Goal: Communication & Community: Share content

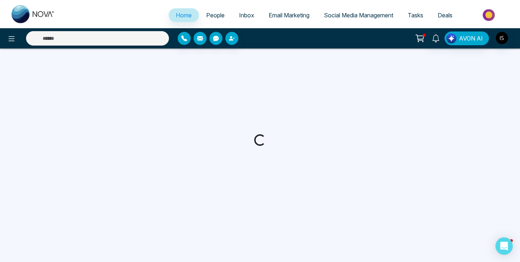
select select "*"
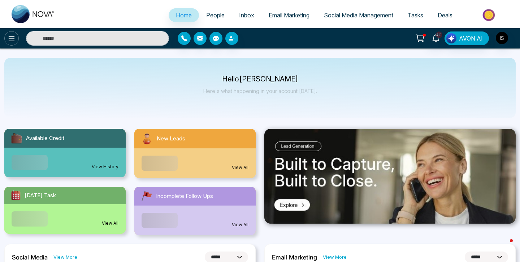
click at [7, 33] on button at bounding box center [11, 38] width 14 height 14
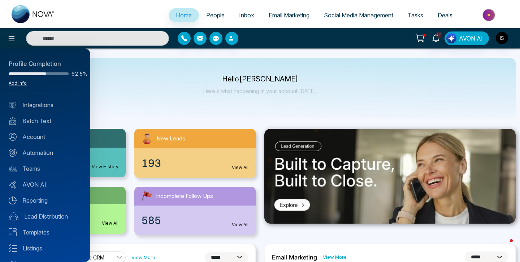
click at [18, 83] on link "Add Info" at bounding box center [18, 82] width 18 height 5
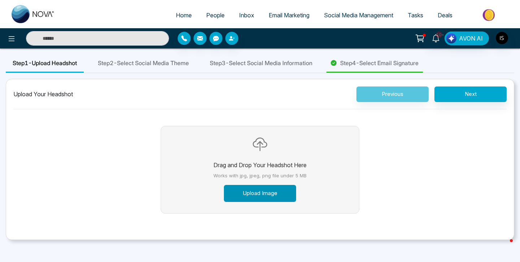
click at [267, 197] on button "Upload Image" at bounding box center [260, 193] width 72 height 17
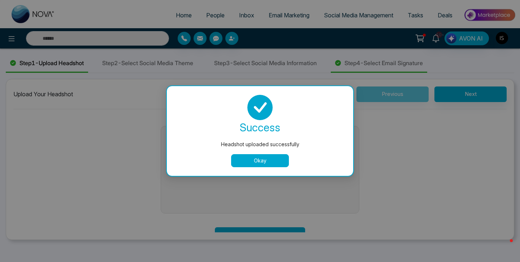
click at [275, 160] on button "Okay" at bounding box center [260, 160] width 58 height 13
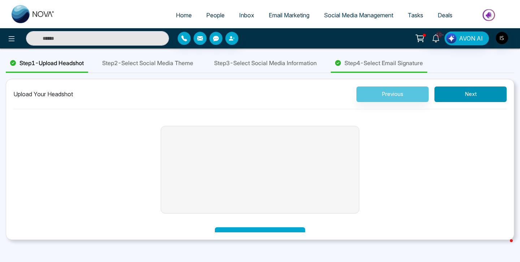
click at [447, 96] on button "Next" at bounding box center [471, 94] width 72 height 16
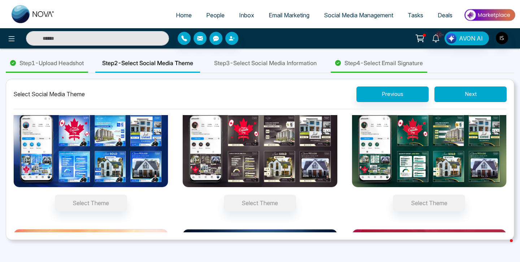
scroll to position [22, 0]
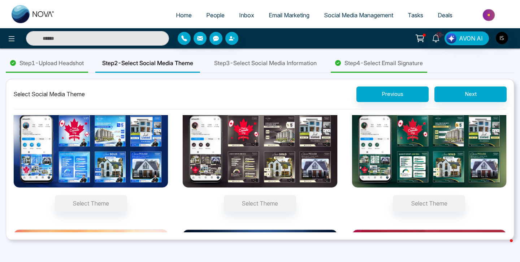
click at [387, 60] on span "Step 4 - Select Email Signature" at bounding box center [384, 63] width 78 height 9
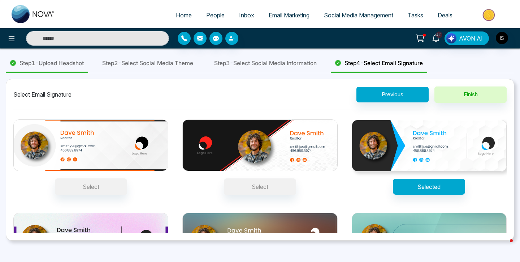
scroll to position [56, 0]
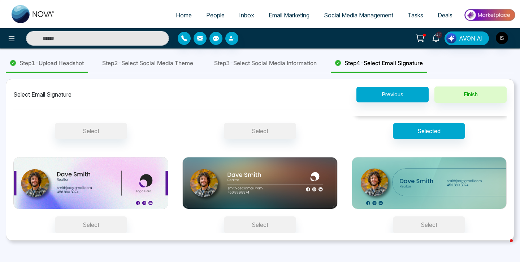
click at [282, 67] on div "Step 3 - Select Social Media Information" at bounding box center [265, 63] width 116 height 18
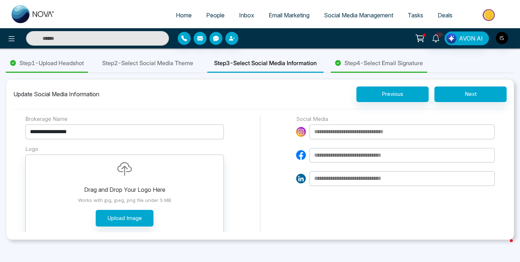
click at [124, 131] on input "**********" at bounding box center [124, 131] width 199 height 15
type input "*******"
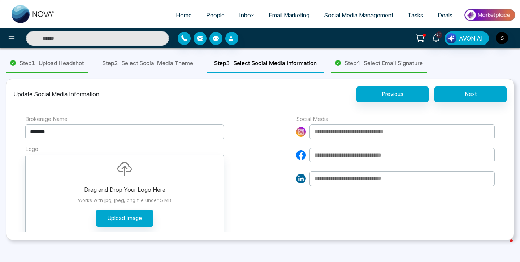
click at [416, 65] on span "Step 4 - Select Email Signature" at bounding box center [384, 63] width 78 height 9
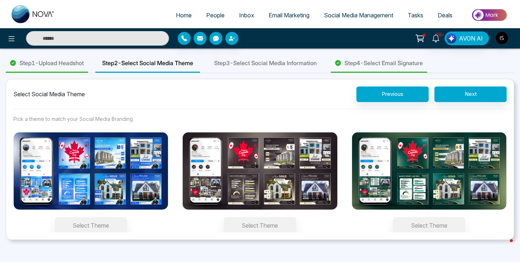
click at [292, 18] on span "Email Marketing" at bounding box center [289, 15] width 41 height 7
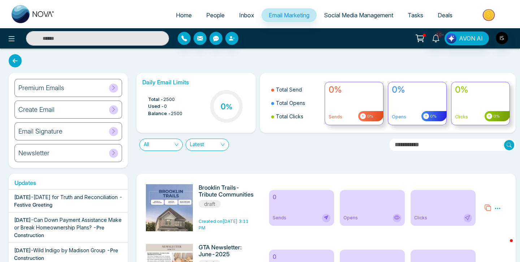
click at [77, 129] on div "Email Signature" at bounding box center [68, 131] width 108 height 18
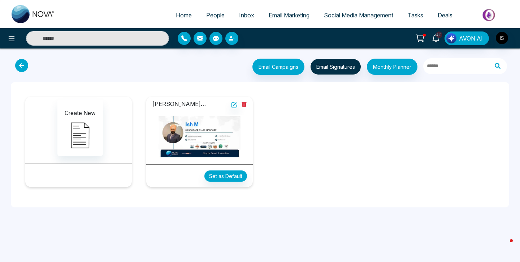
click at [201, 132] on img at bounding box center [199, 137] width 95 height 44
click at [221, 173] on button "Set as Default" at bounding box center [226, 175] width 43 height 11
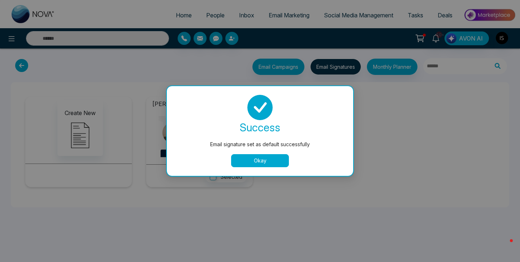
click at [276, 158] on button "Okay" at bounding box center [260, 160] width 58 height 13
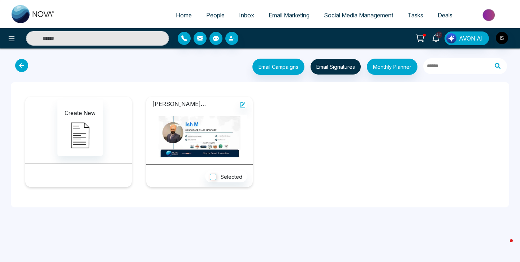
click at [176, 13] on span "Home" at bounding box center [184, 15] width 16 height 7
select select "*"
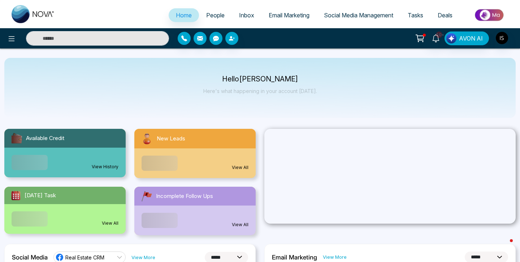
click at [208, 14] on span "People" at bounding box center [215, 15] width 18 height 7
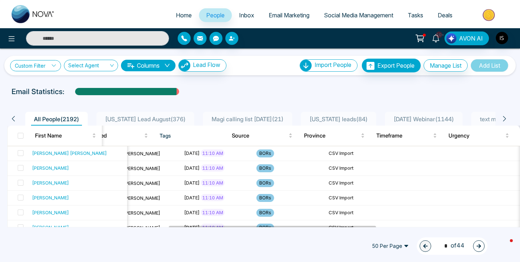
click at [56, 67] on icon at bounding box center [53, 65] width 5 height 5
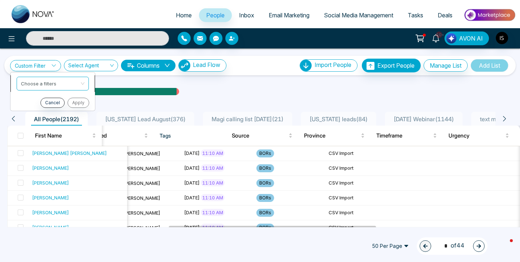
click at [51, 85] on input "search" at bounding box center [50, 82] width 59 height 11
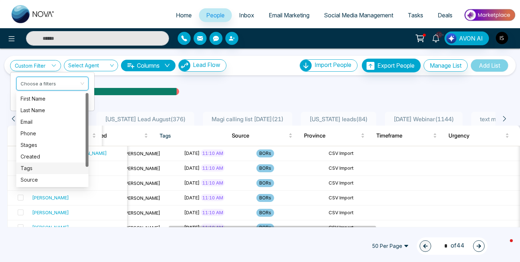
click at [39, 172] on div "Tags" at bounding box center [52, 168] width 72 height 12
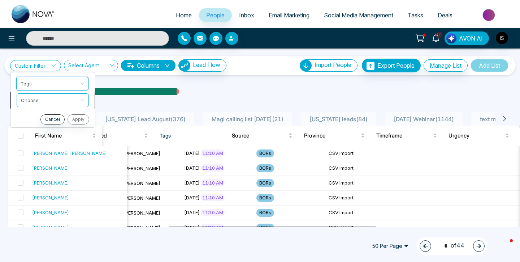
click at [59, 103] on input "search" at bounding box center [50, 99] width 59 height 11
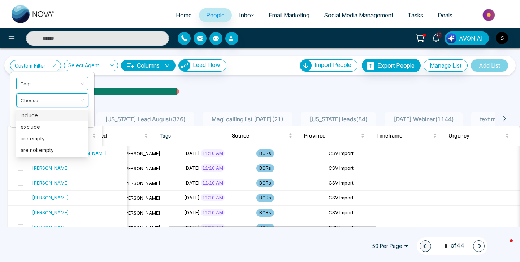
click at [56, 119] on div "include" at bounding box center [53, 115] width 64 height 8
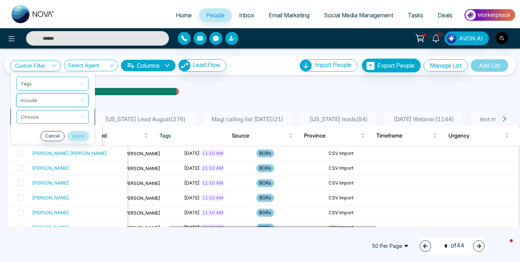
click at [55, 114] on input "search" at bounding box center [50, 115] width 59 height 11
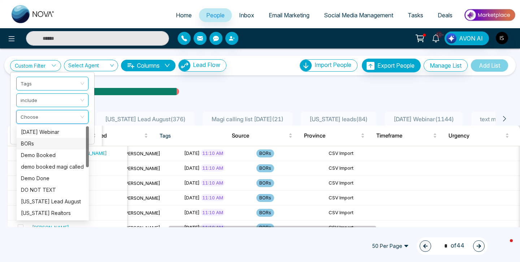
click at [47, 146] on div "BORs" at bounding box center [53, 143] width 64 height 8
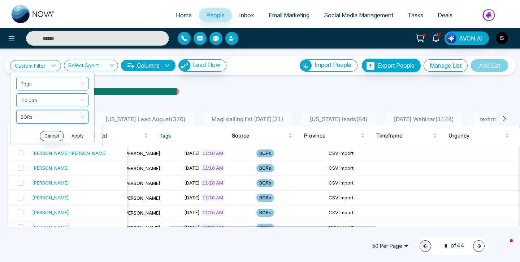
click at [77, 138] on button "Apply" at bounding box center [78, 136] width 22 height 10
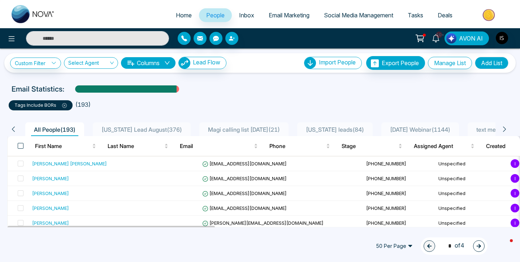
click at [22, 145] on span at bounding box center [21, 146] width 6 height 6
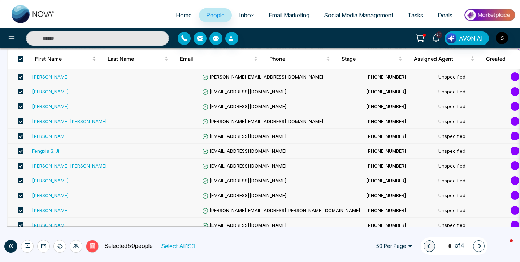
scroll to position [351, 0]
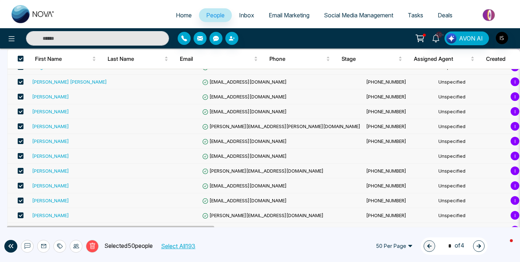
click at [180, 245] on button "Select All 193" at bounding box center [177, 245] width 39 height 9
click at [43, 246] on icon at bounding box center [44, 246] width 6 height 6
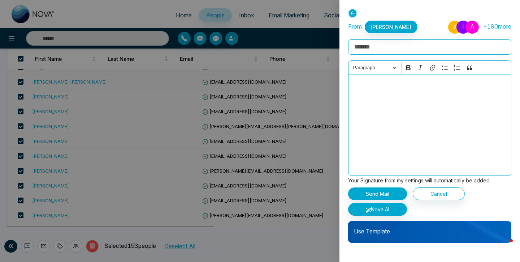
click at [379, 46] on input "Rich Text Editor" at bounding box center [429, 46] width 163 height 15
paste input "**********"
type input "**********"
click at [370, 73] on button "Paragraph" at bounding box center [375, 67] width 50 height 11
click at [461, 106] on div "Editor editing area: main" at bounding box center [429, 124] width 163 height 101
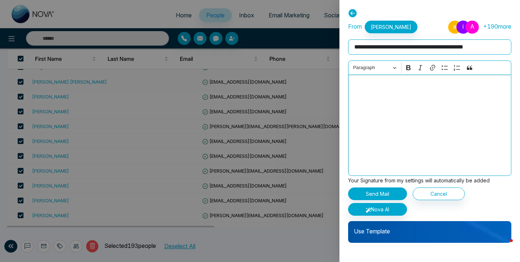
click at [387, 94] on div "Editor editing area: main" at bounding box center [429, 124] width 163 height 101
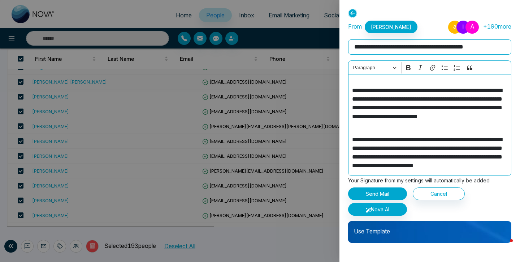
scroll to position [0, 0]
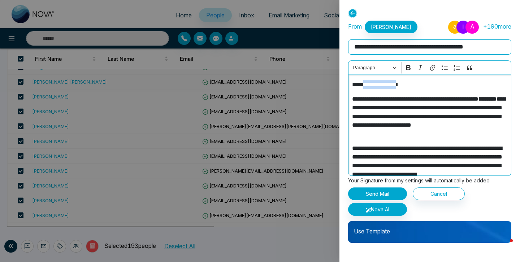
drag, startPoint x: 410, startPoint y: 82, endPoint x: 367, endPoint y: 82, distance: 42.6
click at [367, 82] on p "**********" at bounding box center [430, 84] width 156 height 9
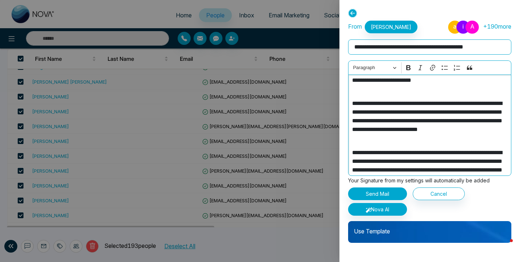
scroll to position [104, 0]
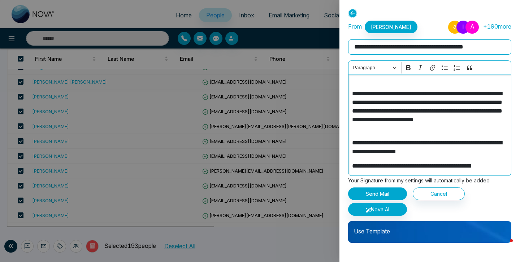
click at [355, 12] on icon at bounding box center [352, 13] width 9 height 9
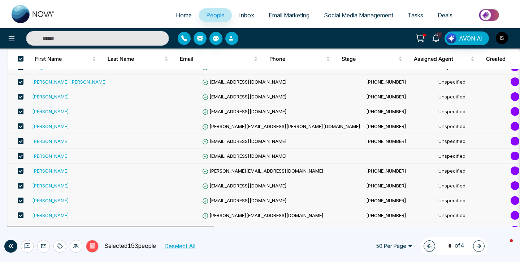
click at [228, 36] on button "button" at bounding box center [231, 38] width 13 height 13
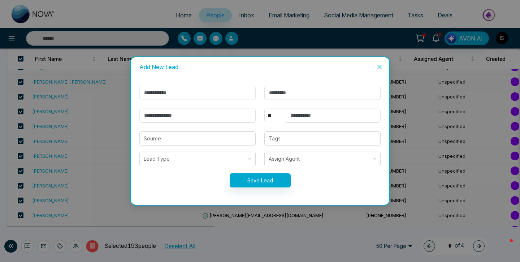
click at [213, 92] on input "text" at bounding box center [197, 93] width 116 height 14
type input "*******"
click at [284, 95] on input "text" at bounding box center [322, 93] width 116 height 14
type input "*"
click at [201, 116] on input "email" at bounding box center [197, 115] width 116 height 14
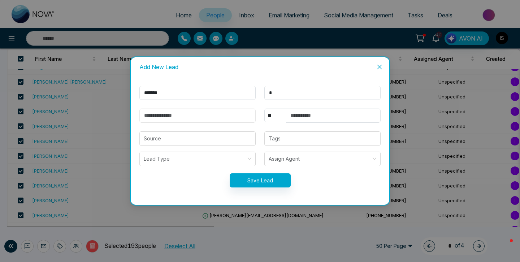
type input "**********"
click at [301, 114] on input "text" at bounding box center [333, 115] width 95 height 14
type input "**********"
click at [256, 177] on button "Save Lead" at bounding box center [260, 180] width 61 height 14
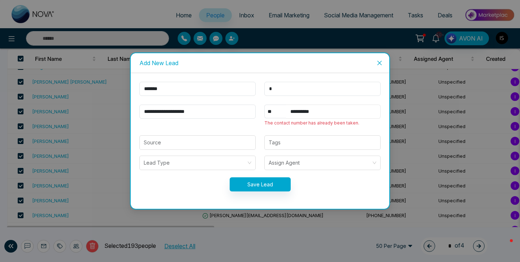
click at [318, 110] on input "**********" at bounding box center [333, 111] width 95 height 14
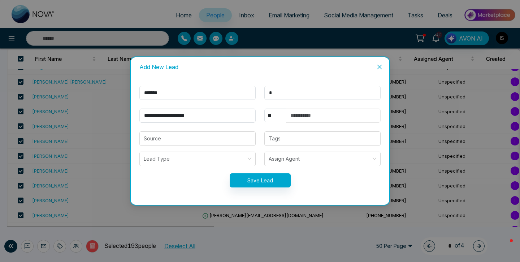
click at [318, 110] on input "text" at bounding box center [333, 115] width 95 height 14
type input "**********"
click at [315, 142] on div at bounding box center [323, 138] width 112 height 9
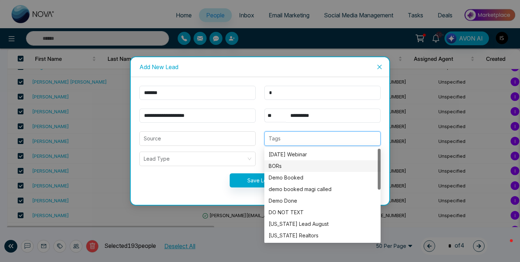
click at [305, 168] on div "BORs" at bounding box center [323, 166] width 108 height 8
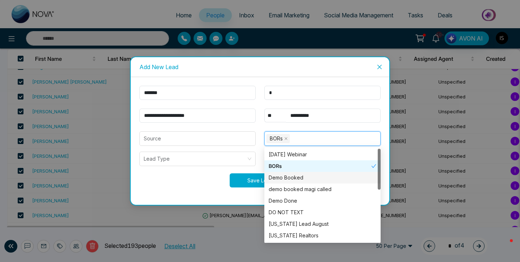
click at [245, 181] on button "Save Lead" at bounding box center [260, 180] width 61 height 14
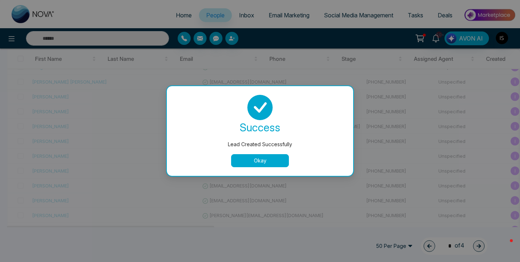
click at [267, 165] on button "Okay" at bounding box center [260, 160] width 58 height 13
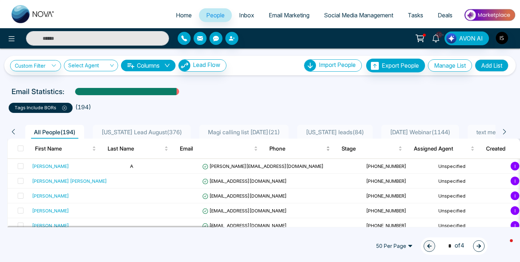
scroll to position [0, 0]
click at [127, 167] on td "A" at bounding box center [163, 166] width 72 height 15
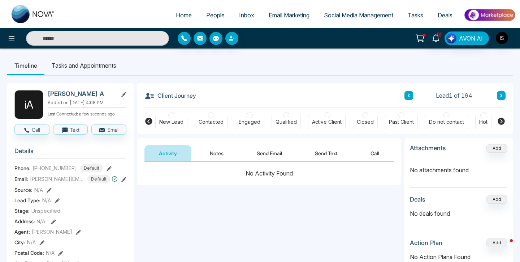
click at [263, 156] on button "Send Email" at bounding box center [269, 153] width 54 height 16
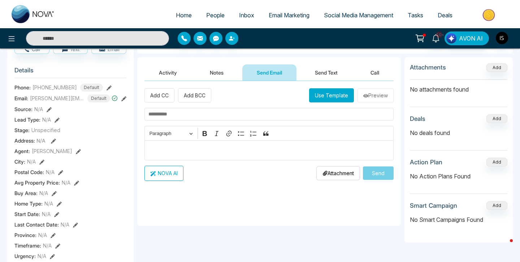
scroll to position [0, 194]
click at [327, 96] on button "Use Template" at bounding box center [331, 95] width 45 height 14
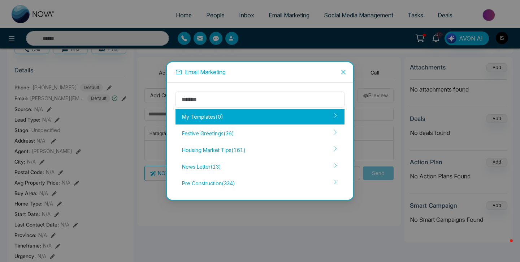
click at [235, 115] on div "My Templates ( 0 )" at bounding box center [260, 116] width 169 height 15
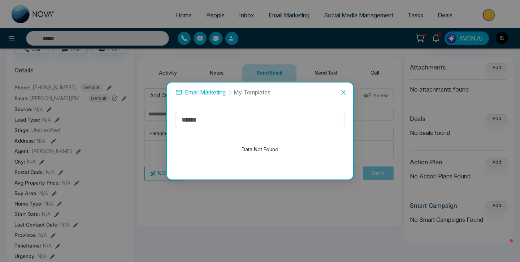
click at [254, 151] on div "Data Not Found" at bounding box center [260, 149] width 169 height 43
click at [344, 93] on icon "close" at bounding box center [344, 92] width 6 height 6
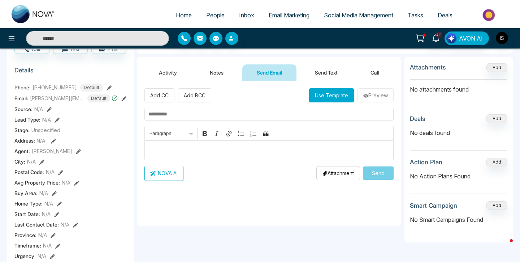
click at [278, 13] on span "Email Marketing" at bounding box center [289, 15] width 41 height 7
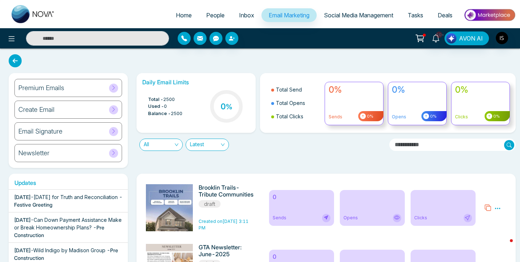
click at [81, 108] on div "Create Email" at bounding box center [68, 109] width 108 height 18
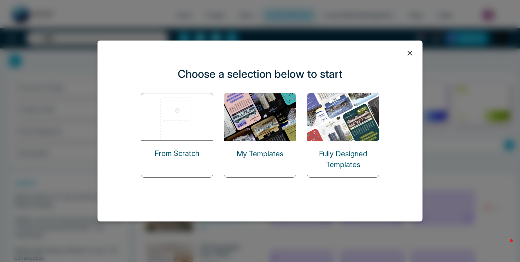
click at [183, 124] on img at bounding box center [177, 116] width 72 height 47
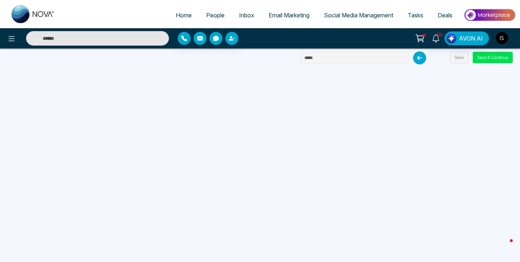
click at [343, 58] on input "text" at bounding box center [355, 58] width 108 height 12
click at [509, 55] on button "Save & Continue" at bounding box center [493, 58] width 40 height 12
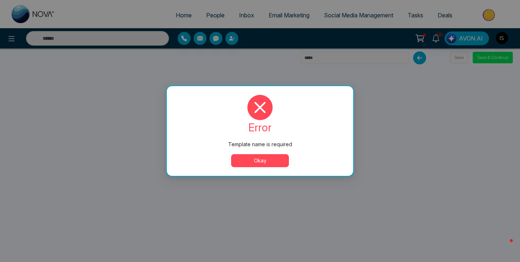
click at [270, 162] on button "Okay" at bounding box center [260, 160] width 58 height 13
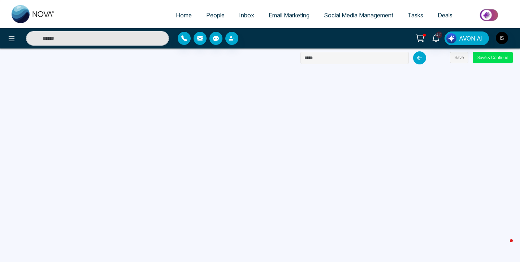
click at [333, 63] on input "text" at bounding box center [355, 58] width 108 height 12
type input "*********"
click at [495, 54] on button "Save & Continue" at bounding box center [493, 58] width 40 height 12
click at [487, 59] on button "Save & Continue" at bounding box center [493, 58] width 40 height 12
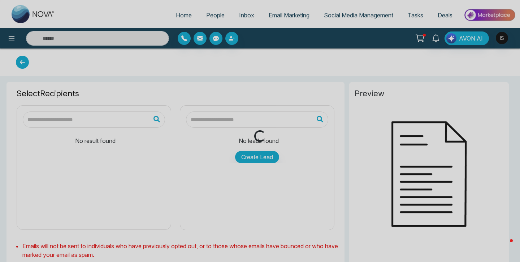
type input "*********"
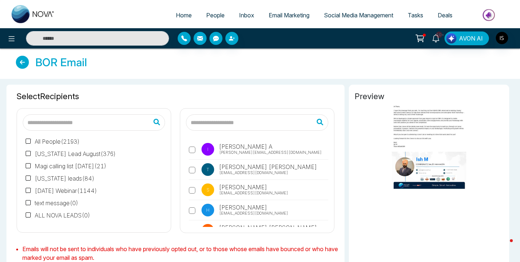
click at [236, 142] on span "ishmeet A" at bounding box center [245, 146] width 55 height 9
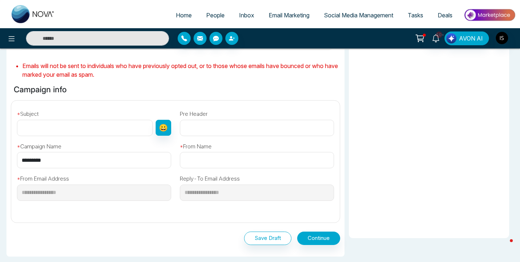
scroll to position [182, 0]
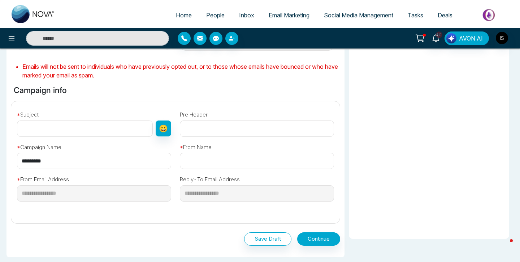
click at [113, 132] on input "text" at bounding box center [85, 128] width 136 height 16
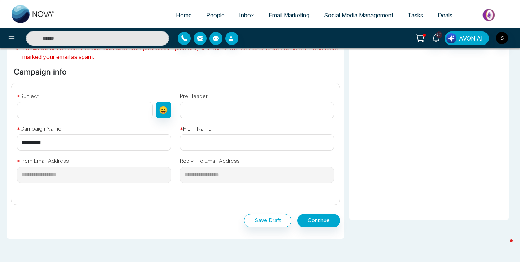
scroll to position [240, 0]
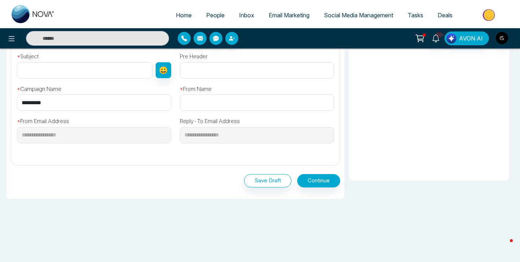
paste input "**********"
click at [24, 73] on input "**********" at bounding box center [86, 70] width 138 height 16
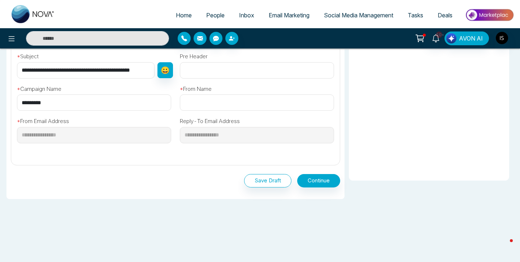
type input "**********"
click at [209, 102] on input "text" at bounding box center [257, 102] width 154 height 16
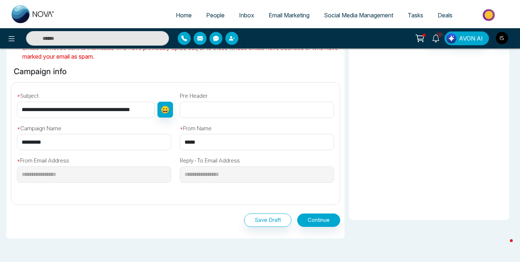
scroll to position [203, 0]
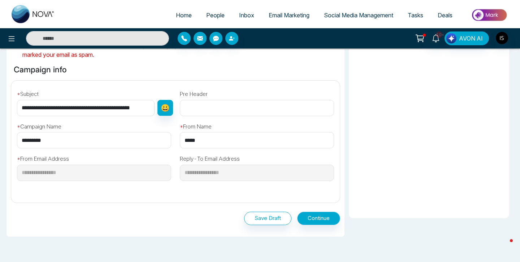
type input "*****"
click at [310, 215] on button "Continue" at bounding box center [318, 217] width 43 height 13
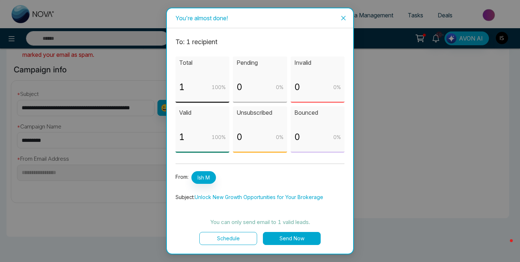
click at [292, 238] on button "Send Now" at bounding box center [292, 238] width 58 height 13
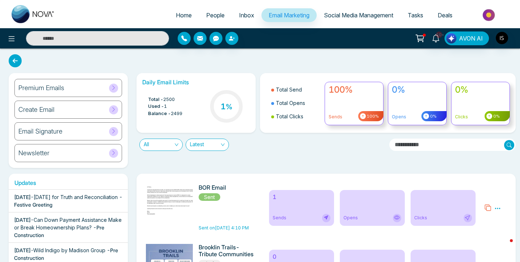
click at [208, 14] on span "People" at bounding box center [215, 15] width 18 height 7
